Goal: Communication & Community: Answer question/provide support

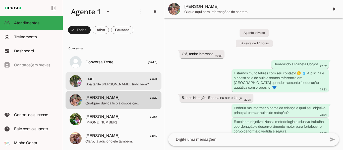
click at [125, 84] on span "Boa tarde [PERSON_NAME], tudo bem?" at bounding box center [121, 84] width 72 height 5
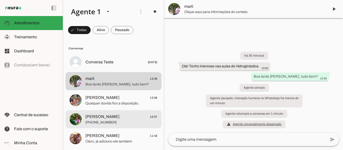
click at [100, 121] on span "[PHONE_NUMBER]" at bounding box center [121, 122] width 72 height 5
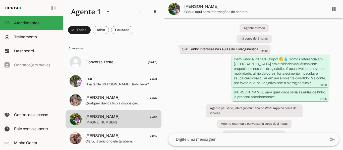
scroll to position [10, 0]
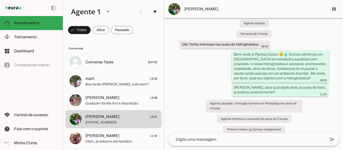
drag, startPoint x: 288, startPoint y: 54, endPoint x: 320, endPoint y: 78, distance: 39.7
click at [0, 0] on slot "Bem-vindo à Planeta Corpo! 😊💧 Somos referência em [GEOGRAPHIC_DATA] em atividad…" at bounding box center [0, 0] width 0 height 0
